Goal: Information Seeking & Learning: Learn about a topic

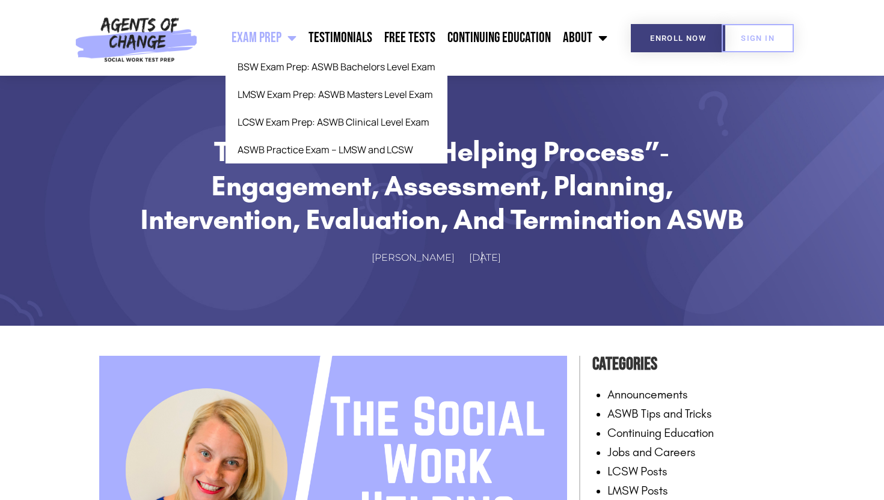
click at [275, 32] on link "Exam Prep" at bounding box center [263, 38] width 77 height 30
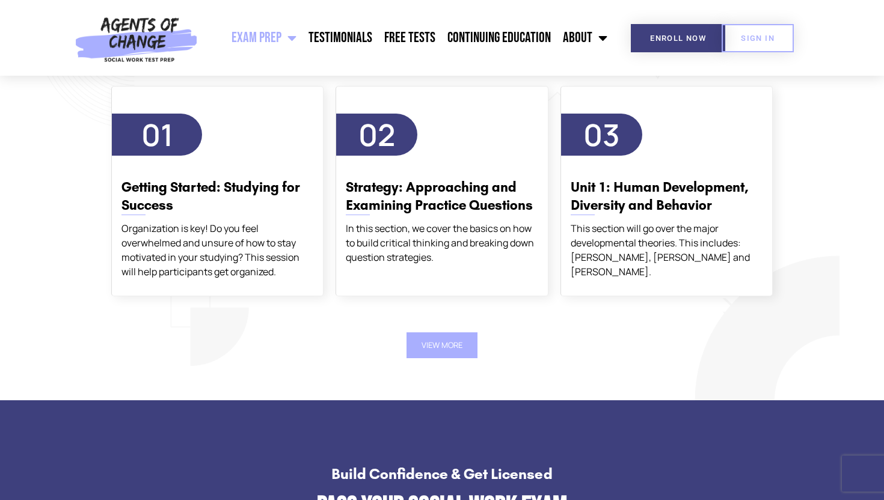
scroll to position [1443, 0]
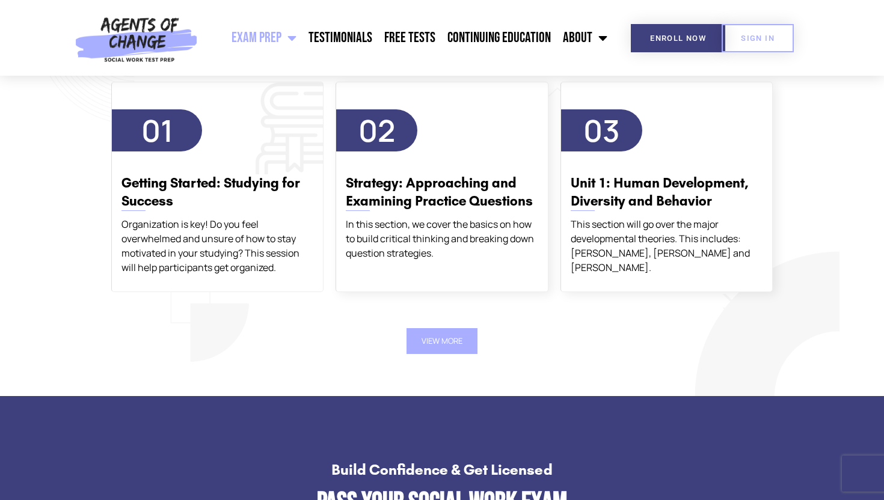
click at [206, 201] on h3 "Getting Started: Studying for Success" at bounding box center [217, 192] width 192 height 36
click at [212, 186] on h3 "Getting Started: Studying for Success" at bounding box center [217, 192] width 192 height 36
click at [442, 360] on div "Agents of Change Course Curriculum 01 Getting Started: Studying for Success Org…" at bounding box center [441, 198] width 685 height 335
click at [249, 213] on div "Getting Started: Studying for Success Organization is key! Do you feel overwhel…" at bounding box center [217, 218] width 211 height 111
click at [321, 256] on div "Getting Started: Studying for Success Organization is key! Do you feel overwhel…" at bounding box center [217, 218] width 211 height 111
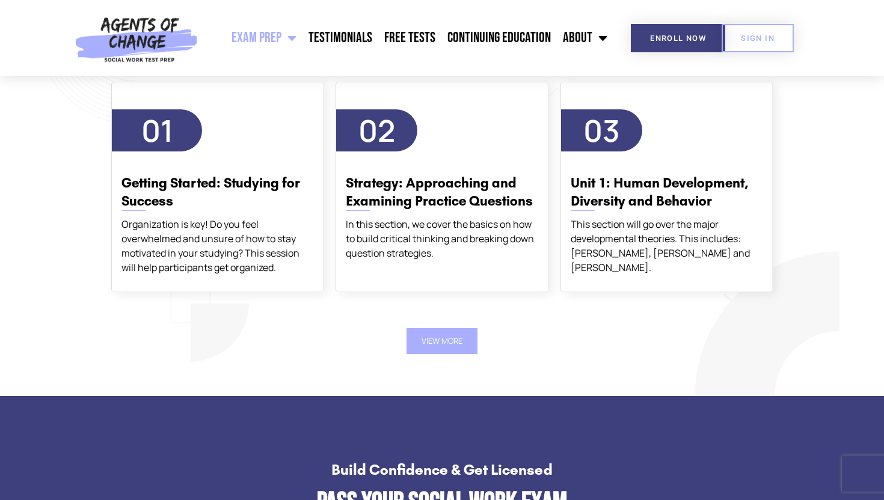
click at [487, 349] on div "View More" at bounding box center [441, 341] width 661 height 26
click at [460, 349] on button "View More" at bounding box center [441, 341] width 71 height 26
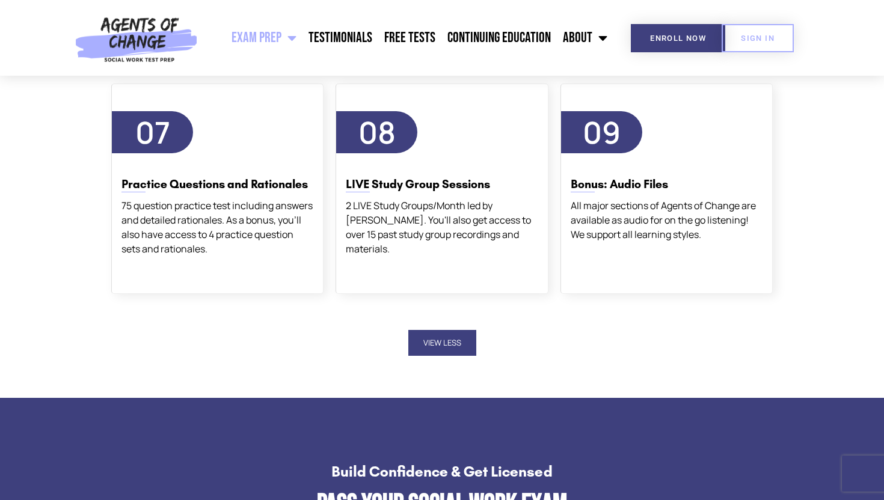
scroll to position [1972, 0]
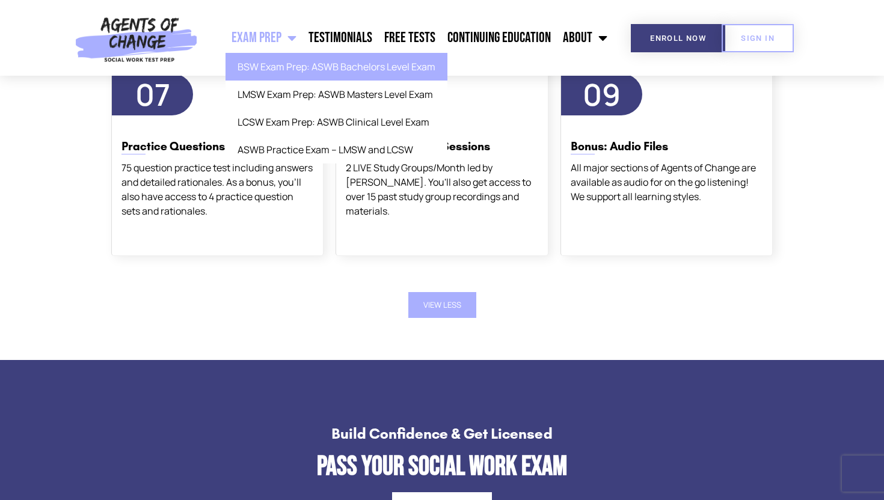
click at [408, 59] on link "BSW Exam Prep: ASWB Bachelors Level Exam" at bounding box center [336, 67] width 222 height 28
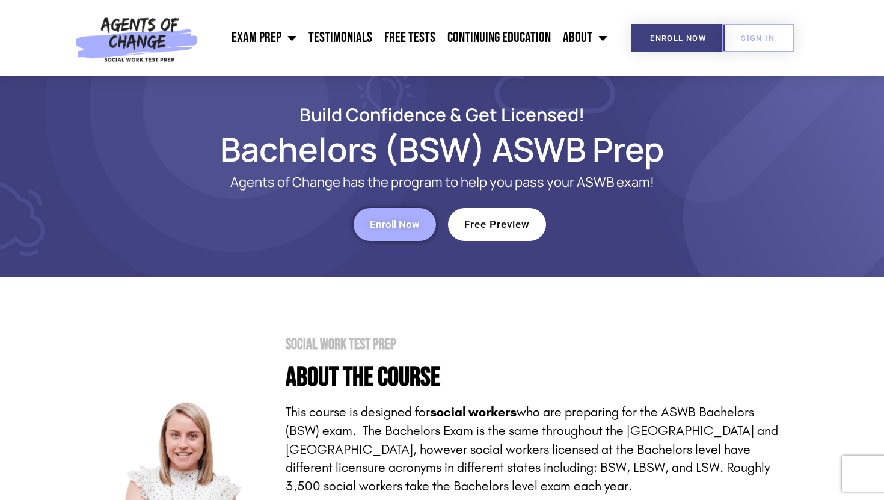
click at [519, 269] on section "Build Confidence & Get Licensed! Bachelors (BSW) ASWB Prep Agents of Change has…" at bounding box center [442, 176] width 884 height 201
click at [504, 225] on span "Free Preview" at bounding box center [497, 224] width 66 height 10
click at [292, 135] on h1 "Bachelors (BSW) ASWB Prep" at bounding box center [441, 149] width 685 height 28
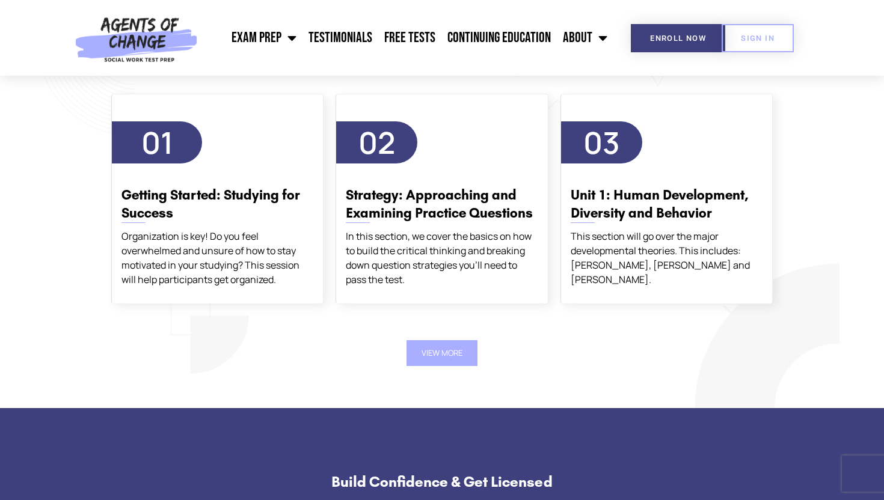
scroll to position [2020, 0]
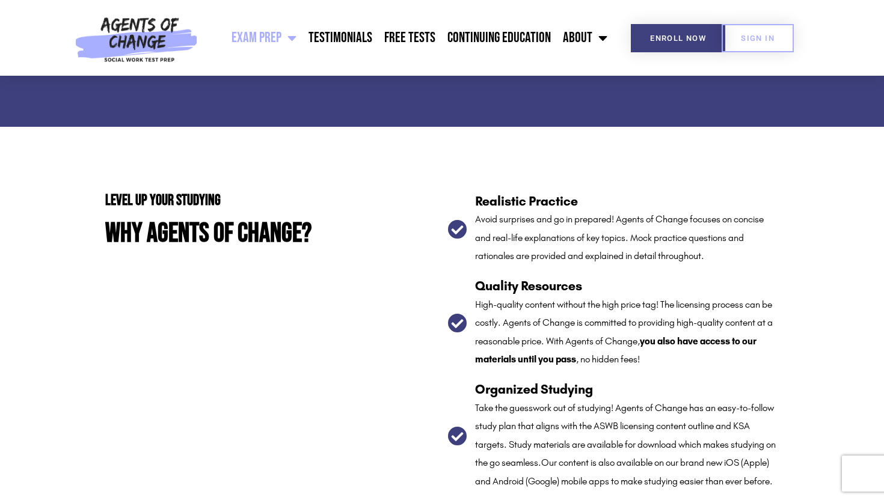
scroll to position [1972, 0]
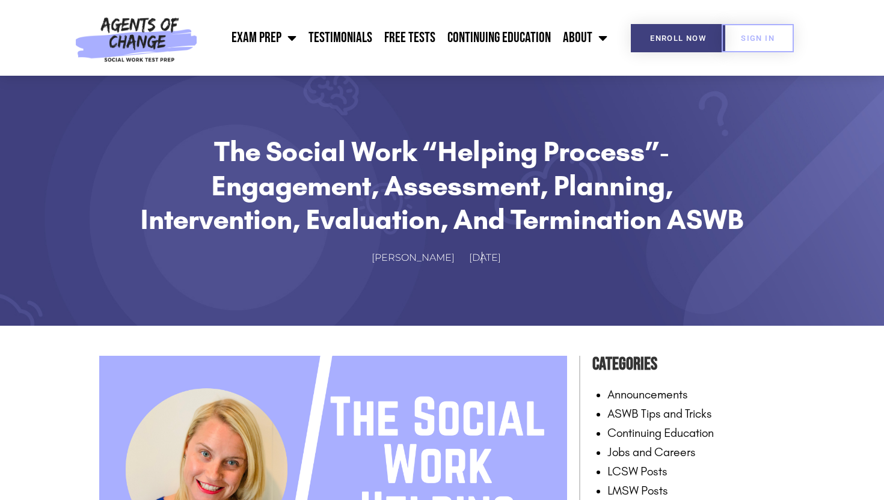
click at [833, 121] on section "The Social Work “Helping Process”- Engagement, Assessment, Planning, Interventi…" at bounding box center [442, 201] width 884 height 250
click at [821, 35] on header "Exam Prep BSW Exam Prep: ASWB Bachelors Level Exam LMSW Exam Prep: ASWB Masters…" at bounding box center [442, 38] width 884 height 76
